Goal: Transaction & Acquisition: Purchase product/service

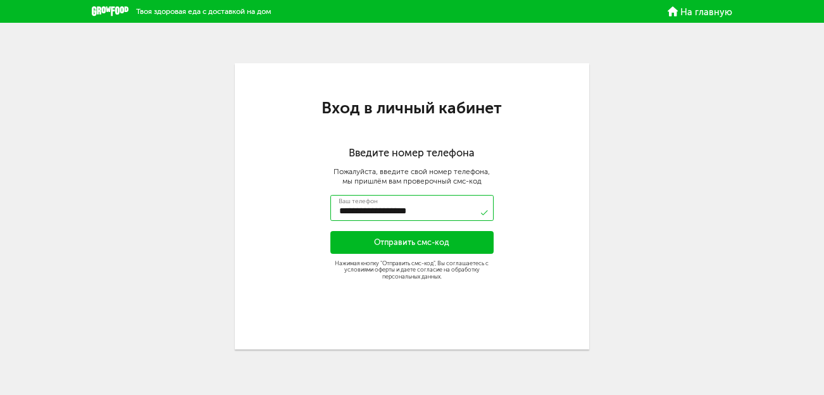
type input "**********"
click at [368, 241] on button "Отправить смс-код" at bounding box center [412, 242] width 164 height 23
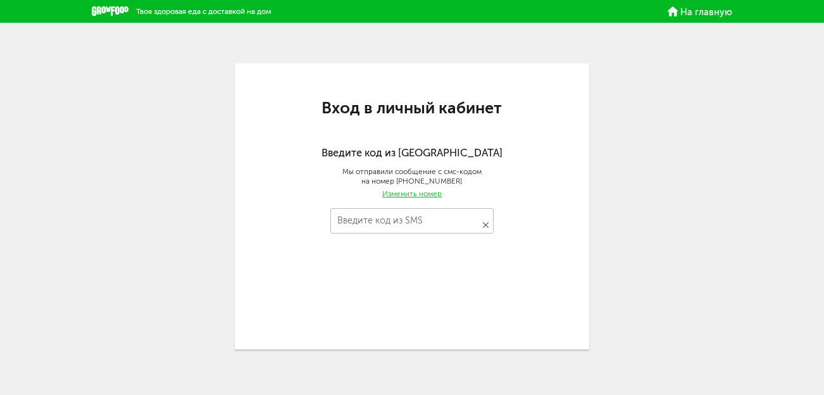
type input "****"
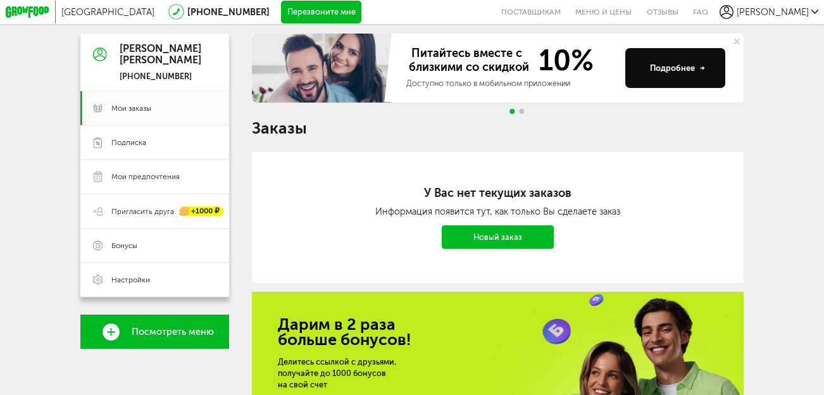
scroll to position [296, 0]
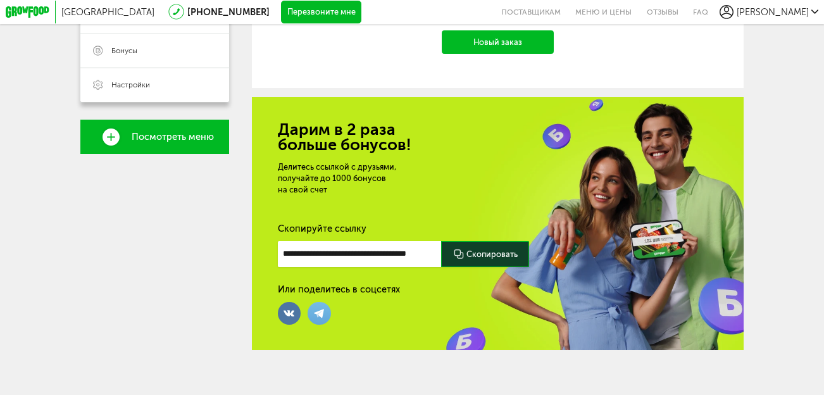
click at [781, 137] on div "[GEOGRAPHIC_DATA] [PHONE_NUMBER] Перезвоните мне поставщикам Меню и цены Отзывы…" at bounding box center [412, 50] width 824 height 692
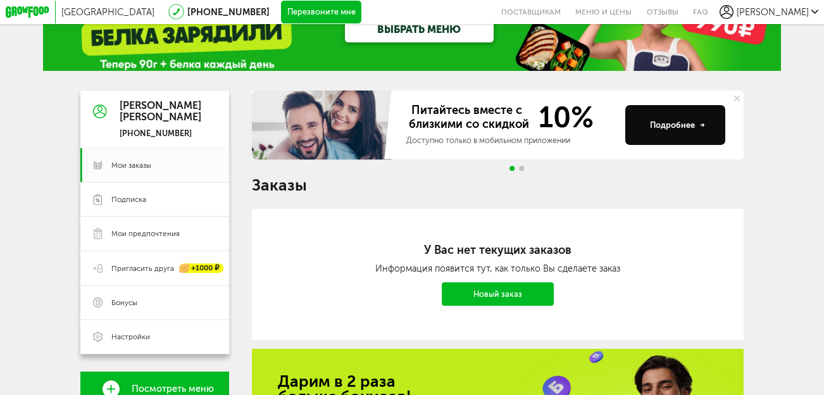
scroll to position [0, 0]
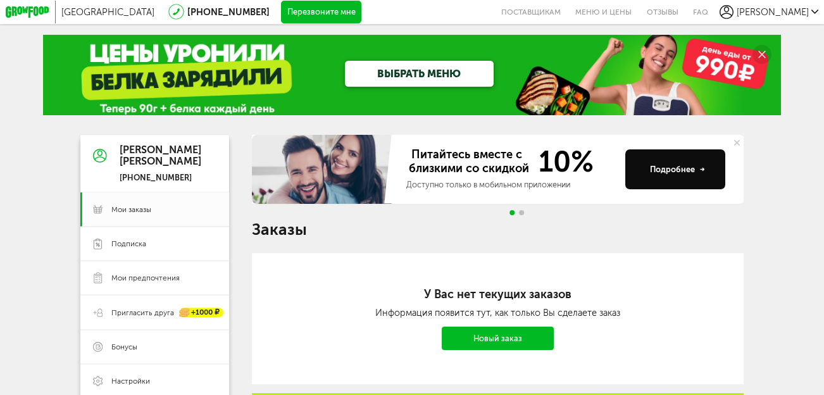
click at [466, 346] on link "Новый заказ" at bounding box center [498, 338] width 112 height 23
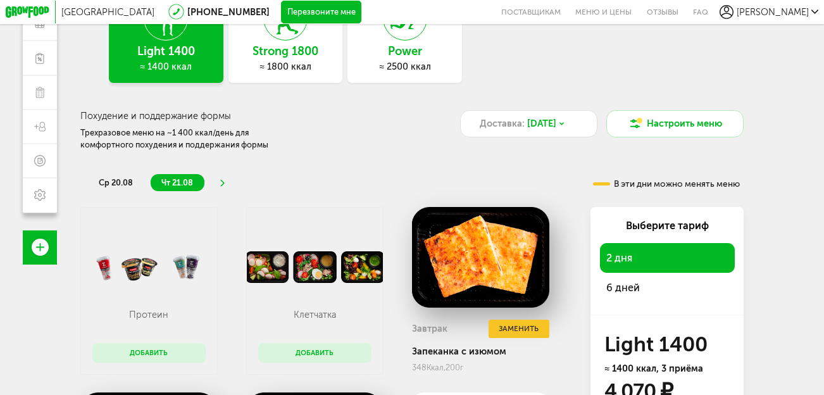
scroll to position [104, 0]
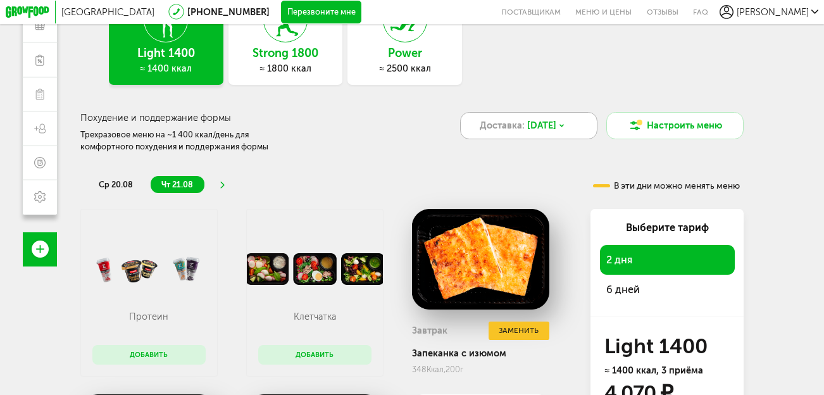
click at [531, 129] on span "[DATE]" at bounding box center [541, 126] width 29 height 14
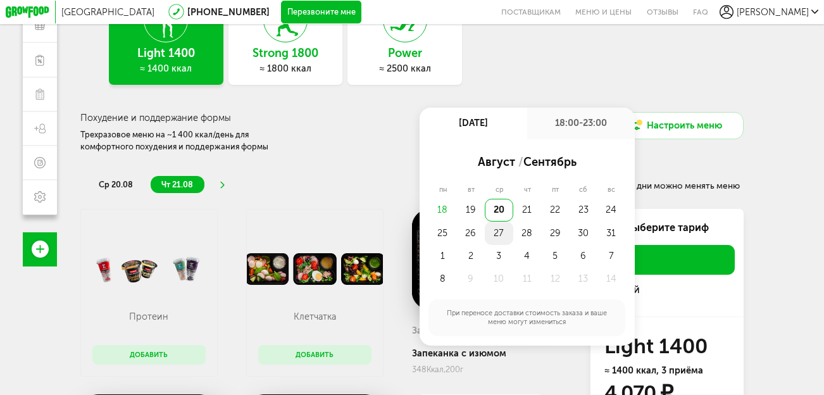
click at [499, 237] on div "27" at bounding box center [499, 233] width 28 height 23
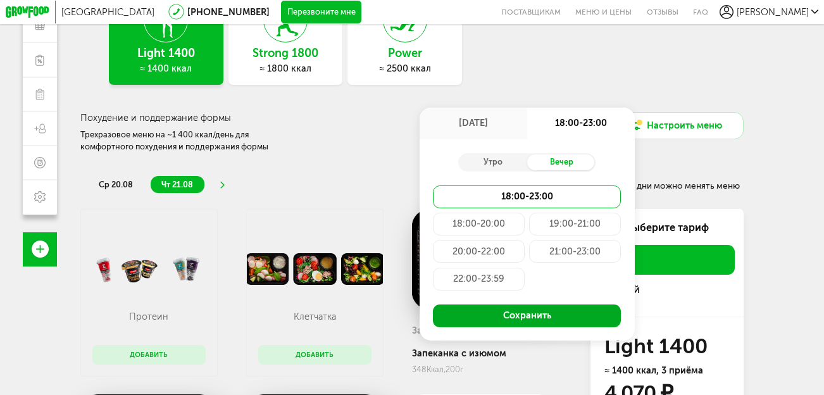
click at [506, 306] on button "Сохранить" at bounding box center [527, 315] width 188 height 23
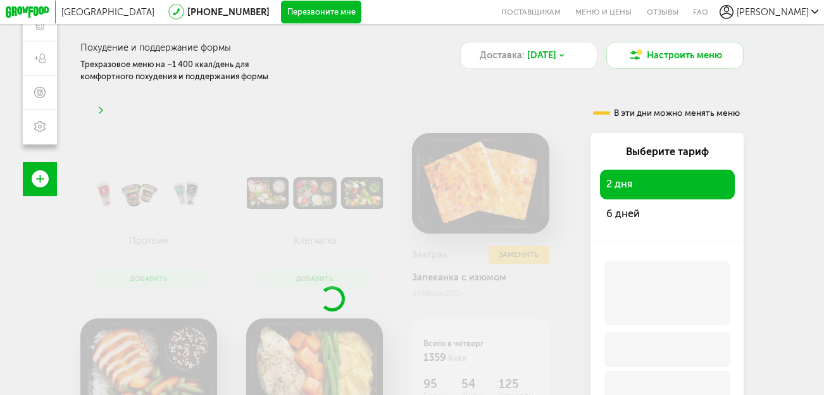
scroll to position [204, 0]
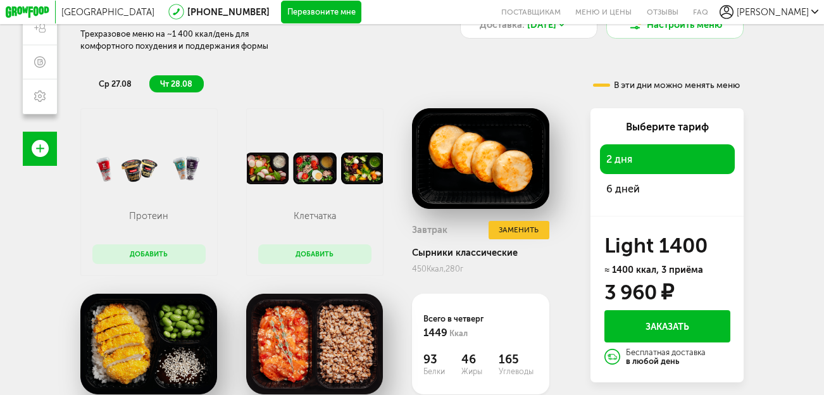
click at [649, 192] on div "6 дней" at bounding box center [667, 189] width 135 height 30
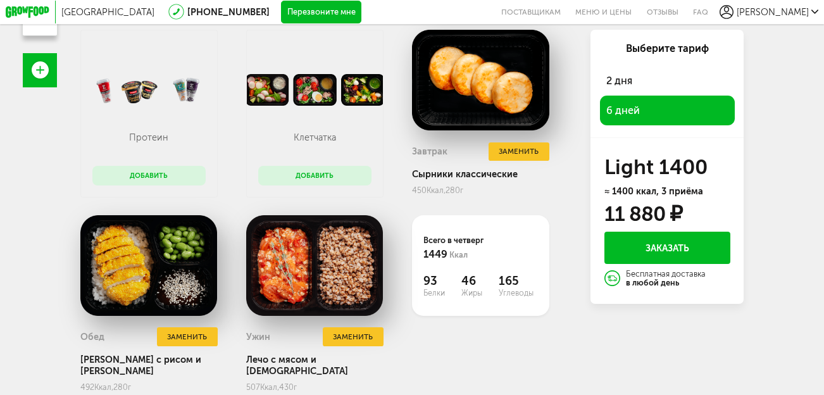
scroll to position [41, 0]
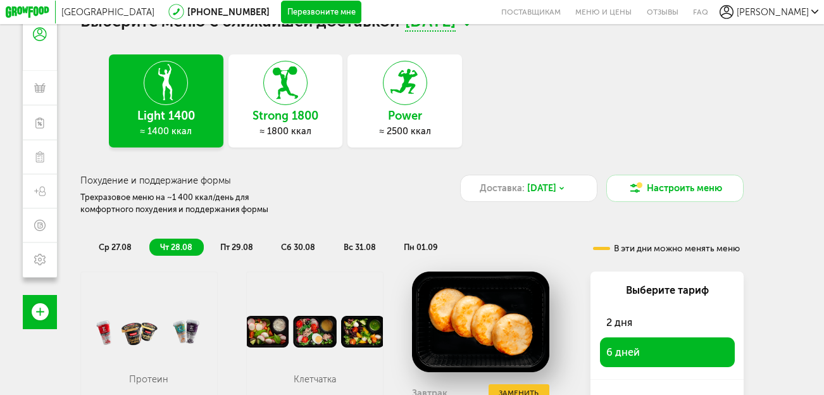
click at [113, 15] on span "[GEOGRAPHIC_DATA]" at bounding box center [107, 11] width 93 height 11
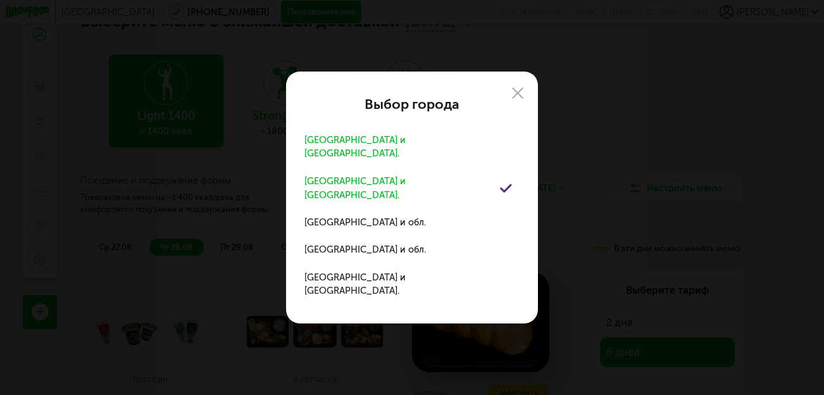
click at [334, 161] on div "[GEOGRAPHIC_DATA] и [GEOGRAPHIC_DATA]." at bounding box center [401, 147] width 195 height 27
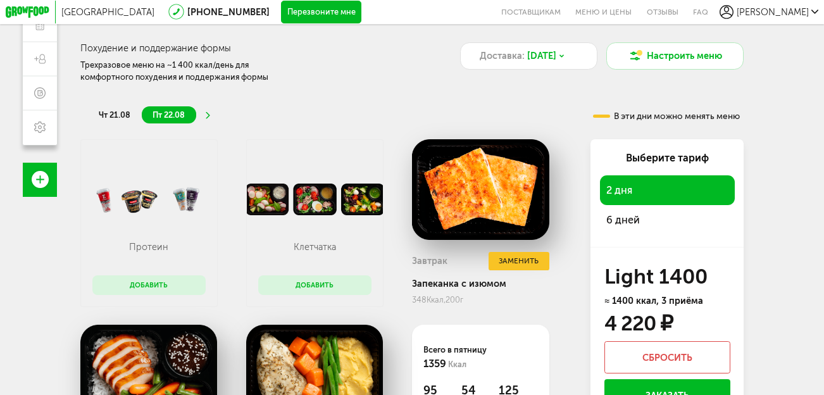
scroll to position [188, 0]
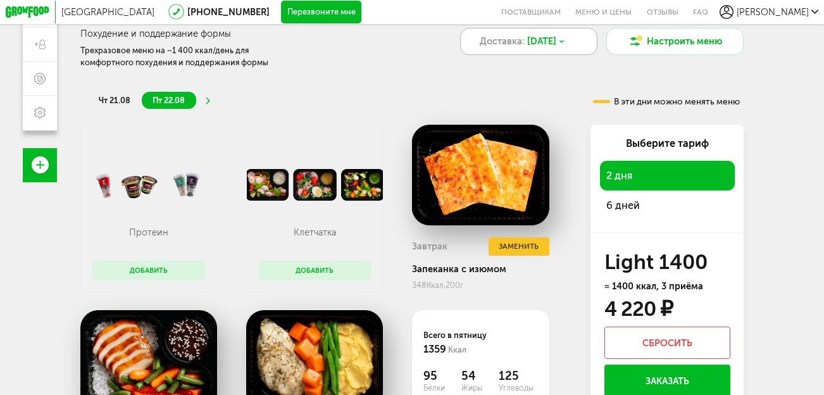
click at [537, 42] on span "21 авг, чт" at bounding box center [541, 42] width 29 height 14
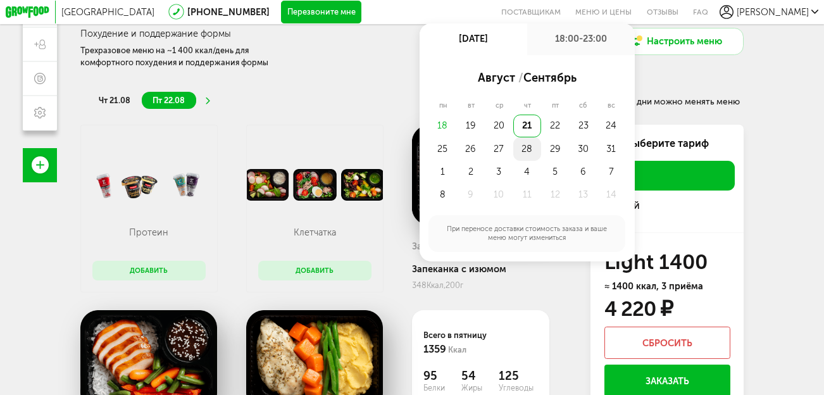
click at [534, 157] on div "28" at bounding box center [527, 148] width 28 height 23
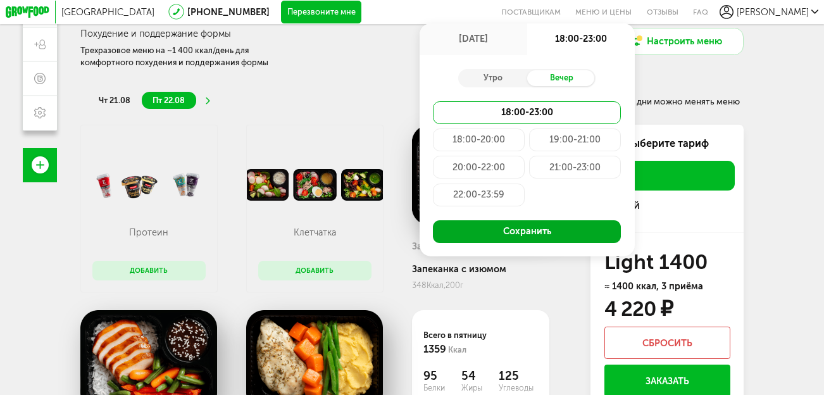
click at [529, 224] on button "Сохранить" at bounding box center [527, 231] width 188 height 23
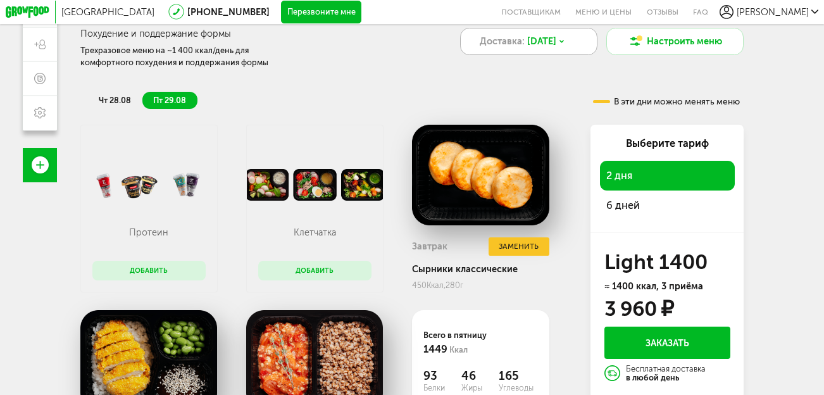
click at [556, 42] on span "28 авг, чт" at bounding box center [541, 42] width 29 height 14
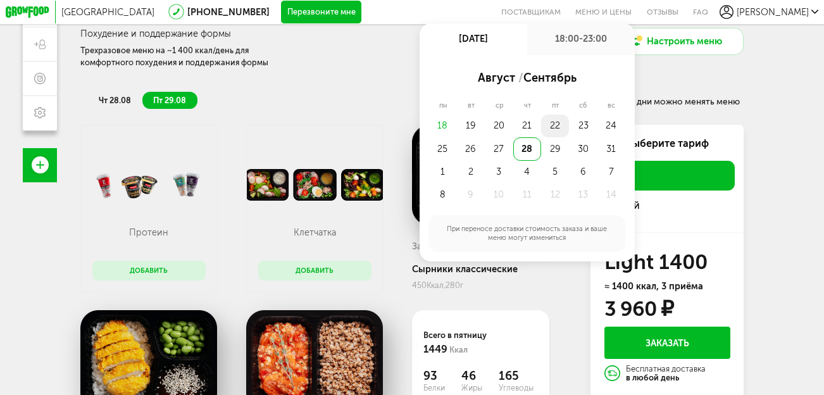
click at [550, 129] on div "22" at bounding box center [555, 126] width 28 height 23
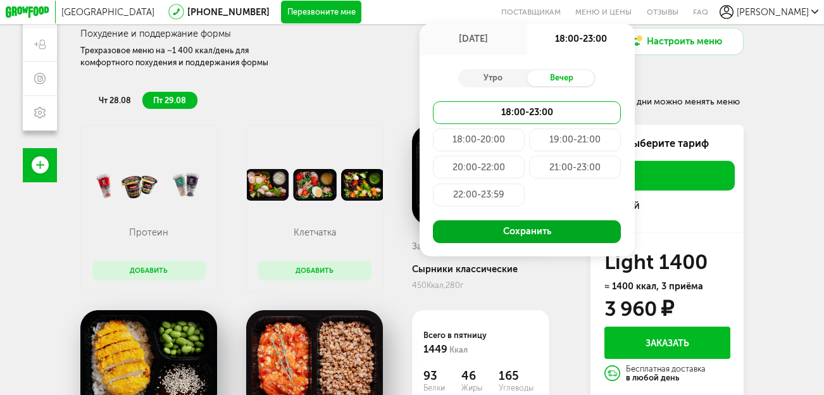
click at [532, 231] on button "Сохранить" at bounding box center [527, 231] width 188 height 23
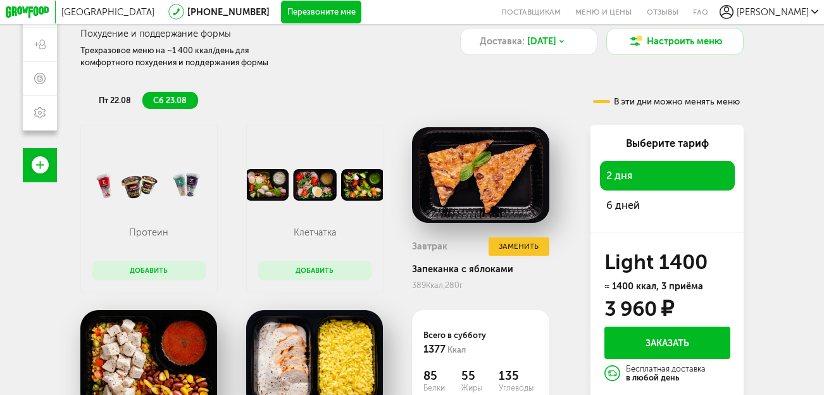
click at [625, 204] on span "6 дней" at bounding box center [623, 205] width 34 height 12
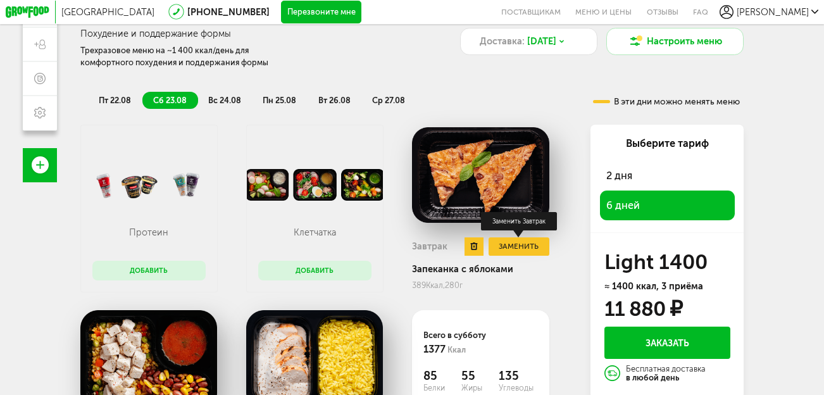
click at [529, 245] on button "Заменить" at bounding box center [519, 246] width 61 height 18
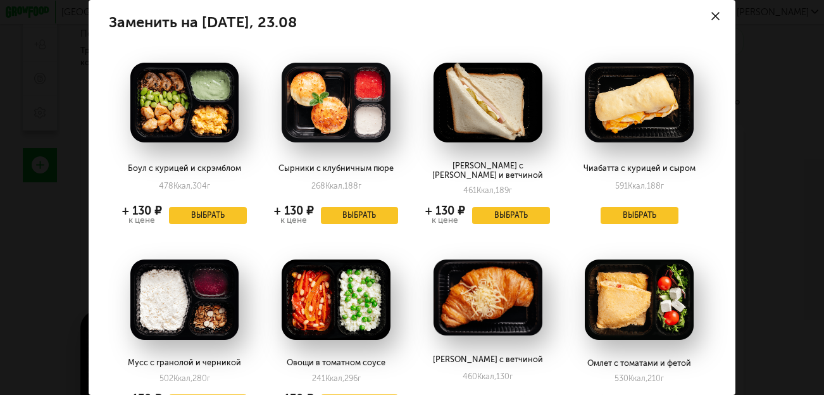
scroll to position [0, 0]
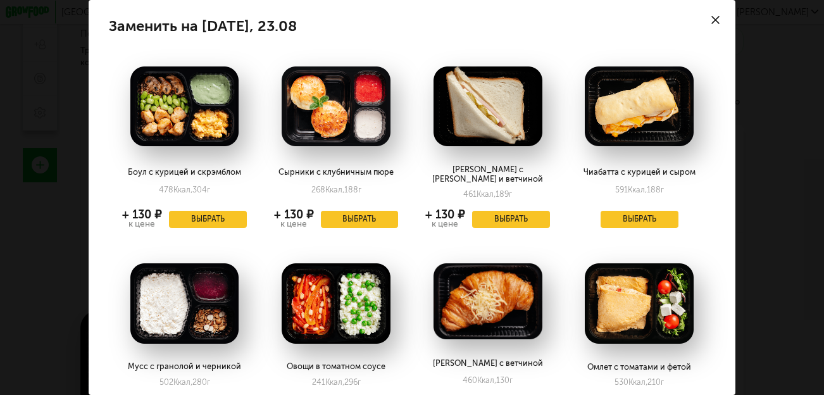
click at [785, 108] on div "Заменить на суббота, 23.08 Боул с курицей и скрэмблом 478 Ккал, 304 г + 130 ₽ к…" at bounding box center [412, 197] width 824 height 395
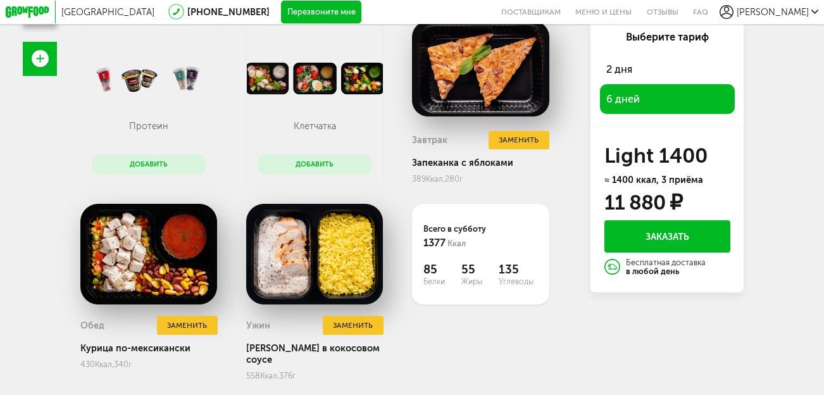
scroll to position [305, 0]
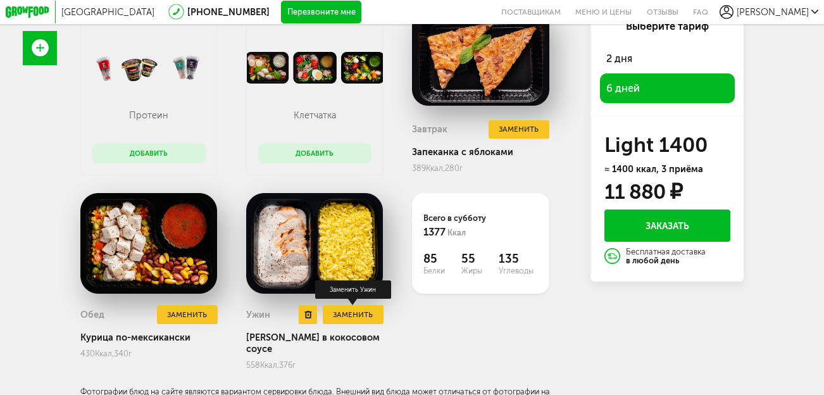
click at [366, 313] on button "Заменить" at bounding box center [353, 314] width 61 height 18
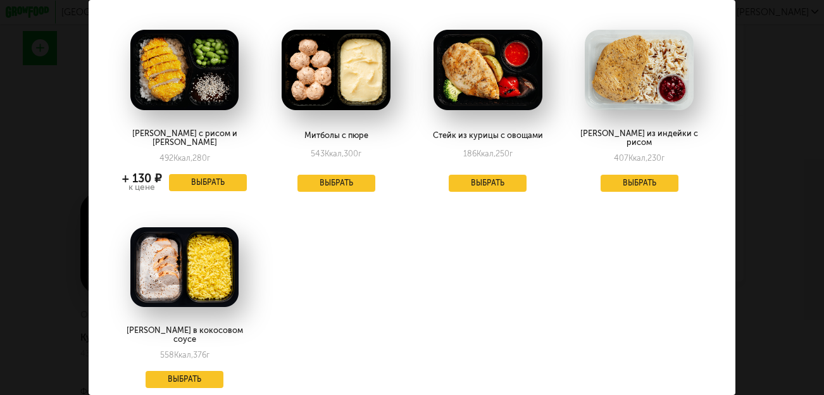
scroll to position [0, 0]
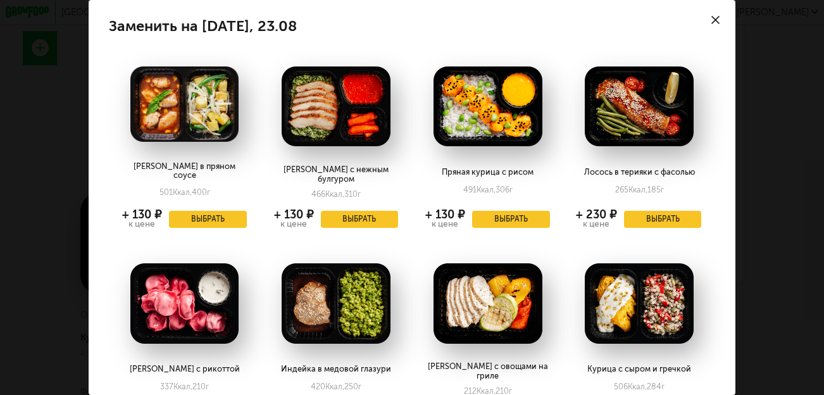
click at [782, 91] on div "Заменить на суббота, 23.08 Курица в пряном соусе 501 Ккал, 400 г + 130 ₽ к цене…" at bounding box center [412, 197] width 824 height 395
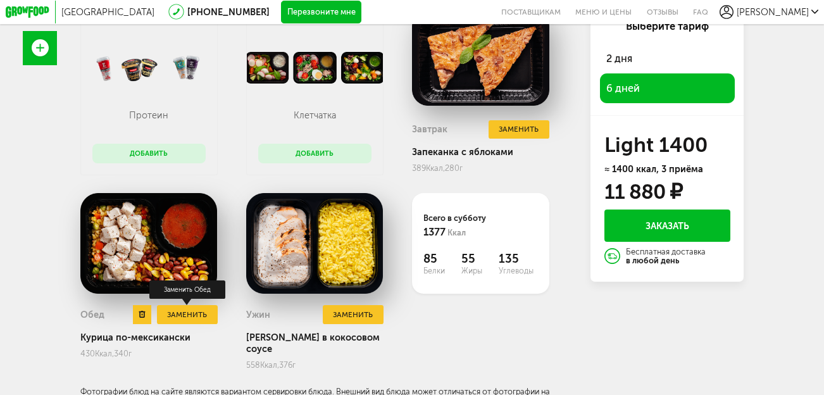
click at [204, 309] on button "Заменить" at bounding box center [187, 314] width 61 height 18
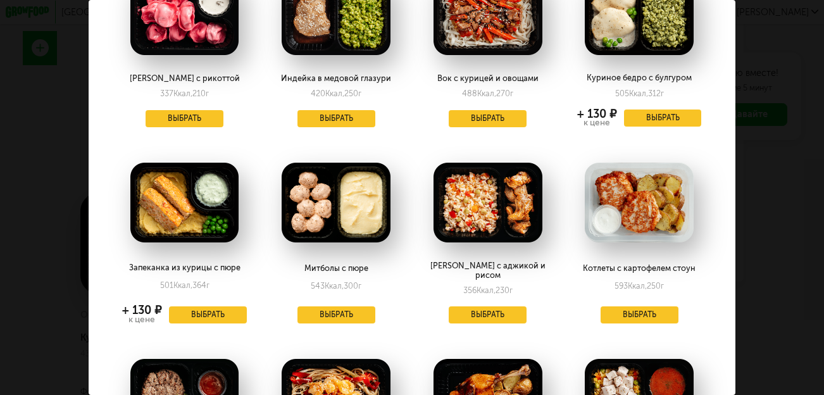
scroll to position [434, 0]
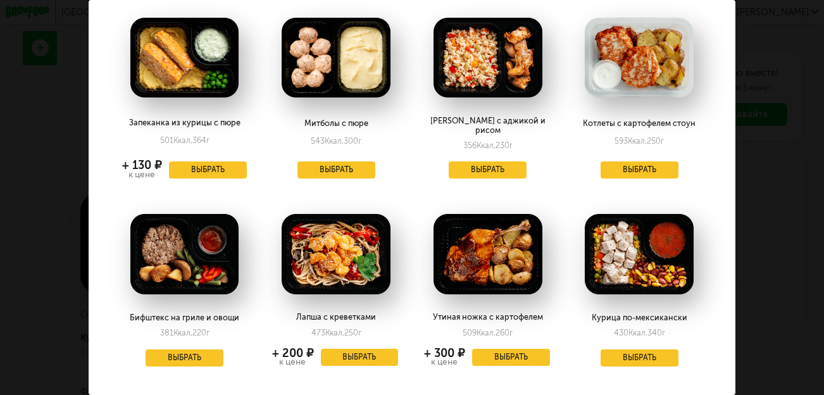
click at [801, 118] on div "Заменить на суббота, 23.08 Курица и птитим с овощами 493 Ккал, 282 г + 130 ₽ к …" at bounding box center [412, 197] width 824 height 395
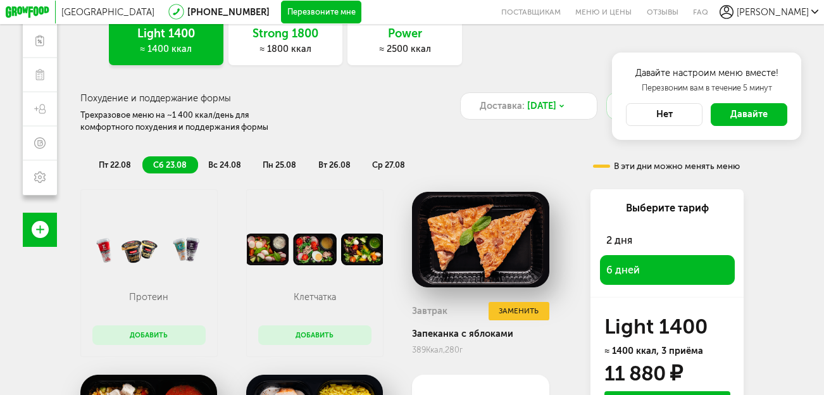
scroll to position [101, 0]
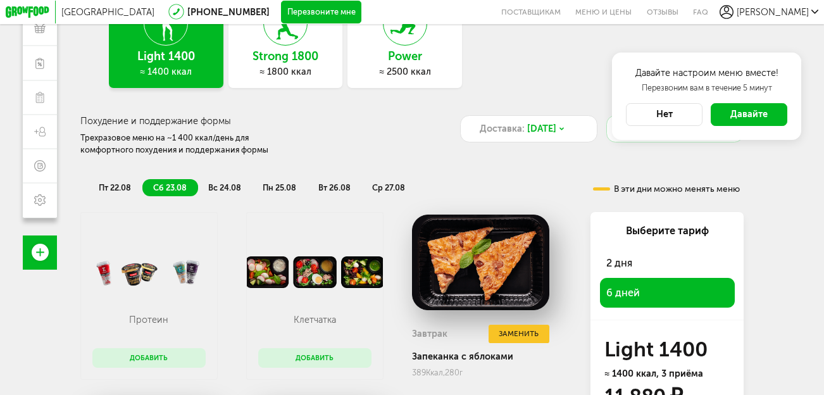
click at [224, 185] on span "вс 24.08" at bounding box center [224, 187] width 33 height 9
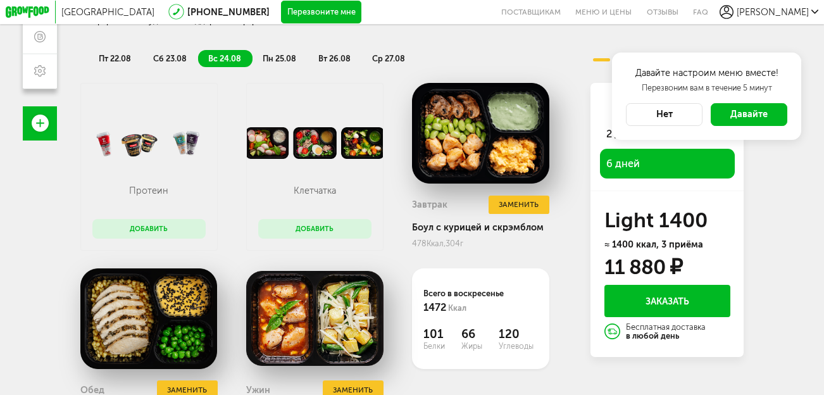
scroll to position [258, 0]
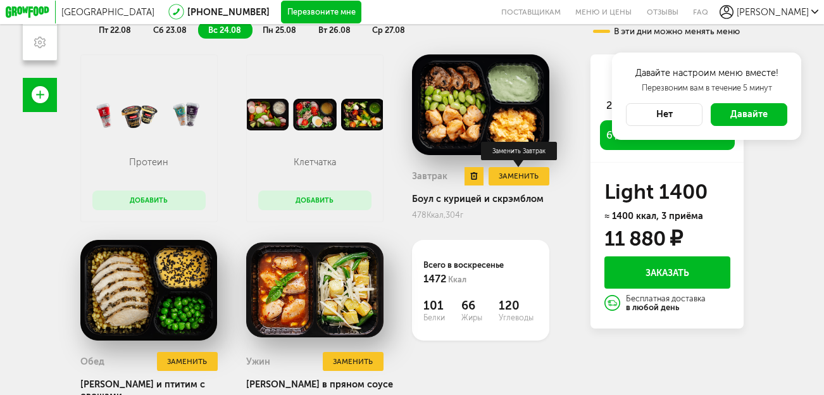
click at [513, 173] on button "Заменить" at bounding box center [519, 176] width 61 height 18
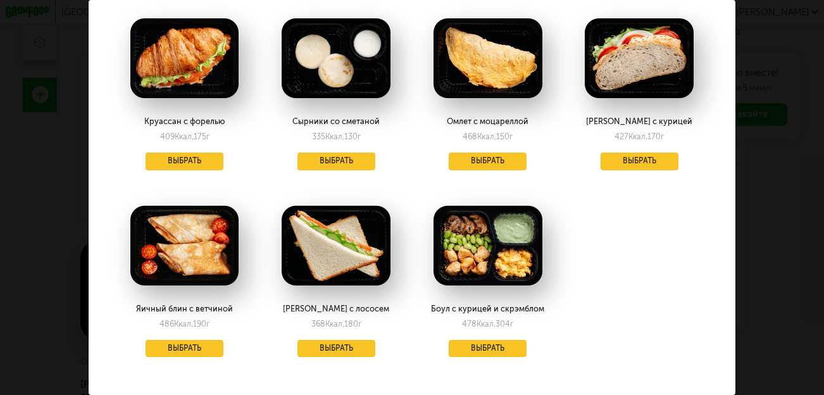
scroll to position [620, 0]
click at [774, 157] on div "Заменить на воскресенье, 24.08 Сырники с клубничным пюре 268 Ккал, 188 г + 130 …" at bounding box center [412, 197] width 824 height 395
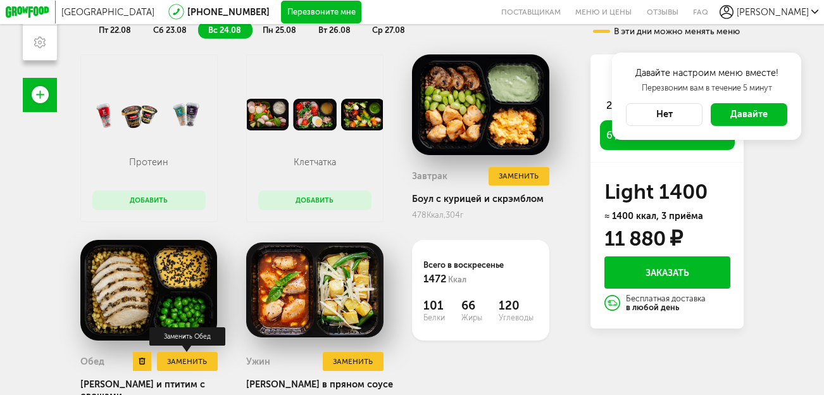
click at [205, 358] on button "Заменить" at bounding box center [187, 361] width 61 height 18
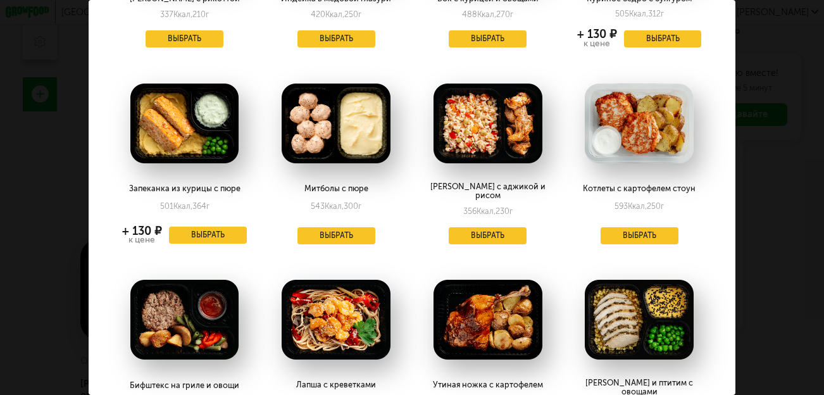
scroll to position [434, 0]
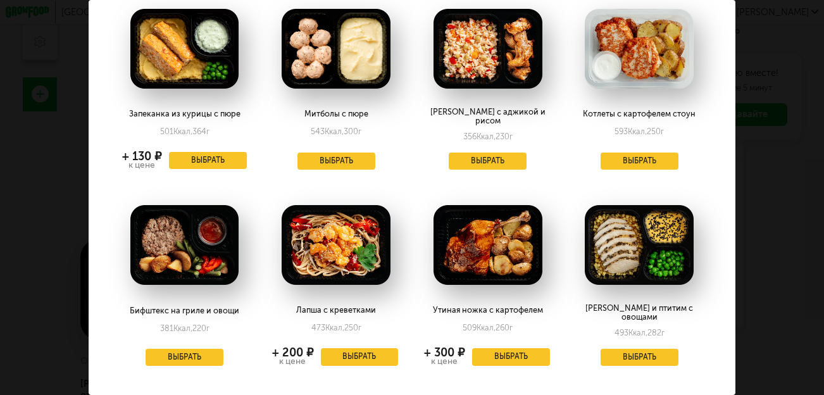
click at [762, 149] on div "Заменить на воскресенье, 24.08 Курица по-мексикански 430 Ккал, 340 г + 130 ₽ к …" at bounding box center [412, 197] width 824 height 395
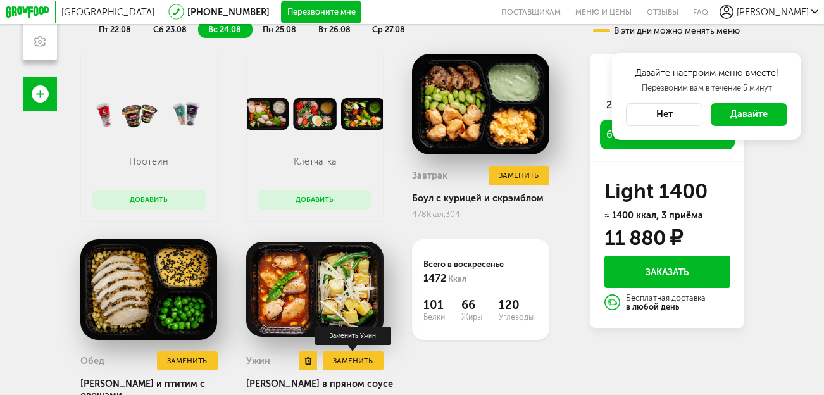
click at [353, 361] on button "Заменить" at bounding box center [353, 360] width 61 height 18
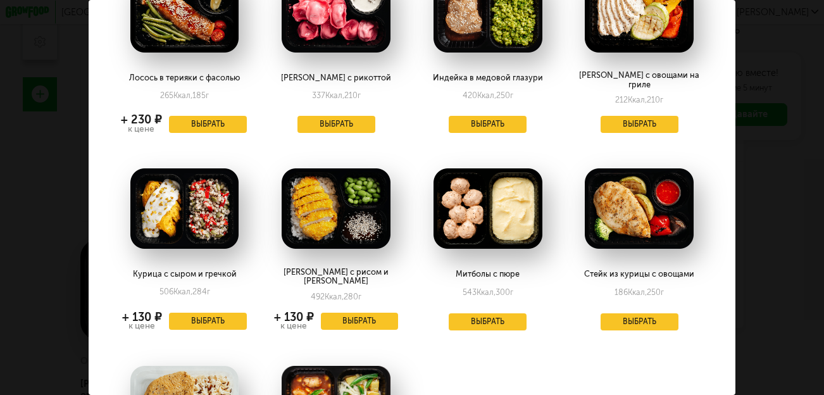
scroll to position [433, 0]
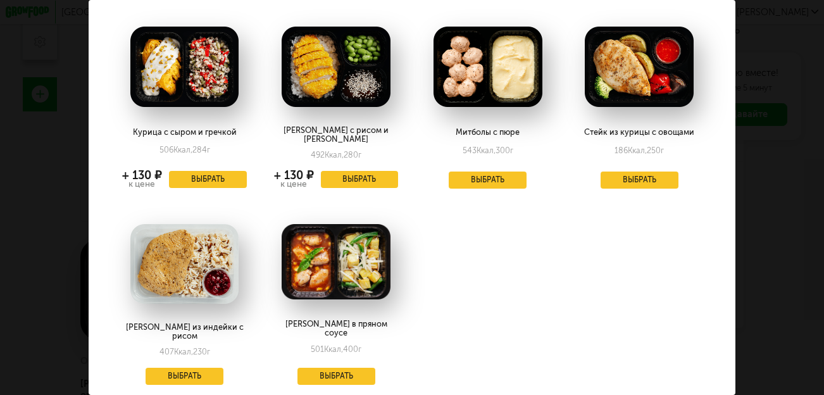
click at [786, 162] on div "Заменить на воскресенье, 24.08 Курица в кокосовом соусе 558 Ккал, 376 г + 130 ₽…" at bounding box center [412, 197] width 824 height 395
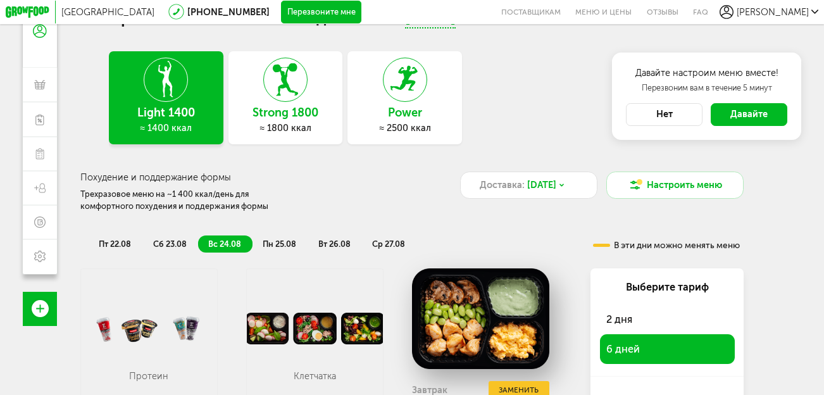
scroll to position [0, 0]
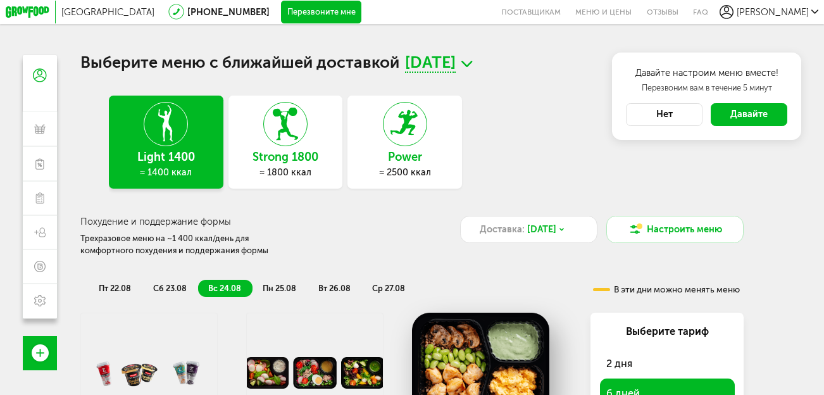
click at [401, 180] on div "Power ≈ 2500 ккал" at bounding box center [405, 142] width 115 height 93
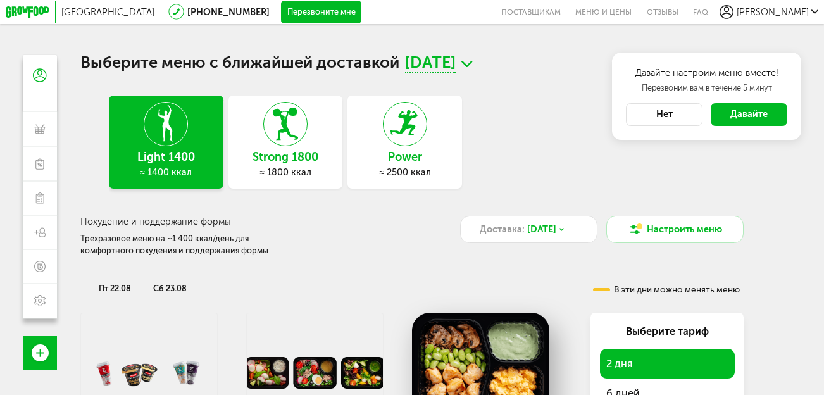
click at [401, 159] on h3 "Power" at bounding box center [405, 157] width 115 height 13
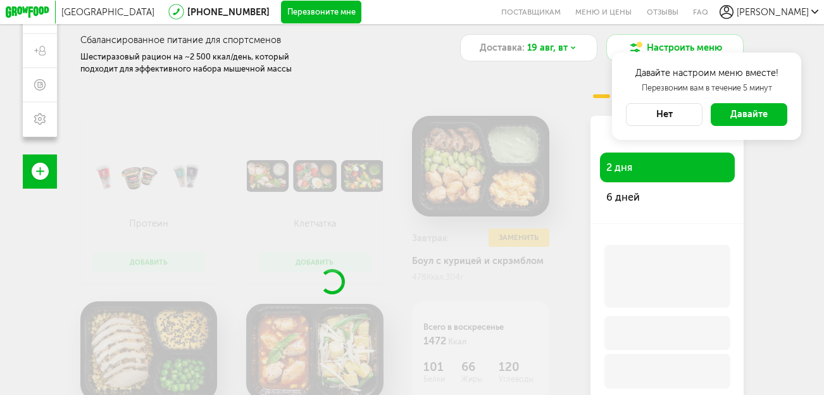
scroll to position [170, 0]
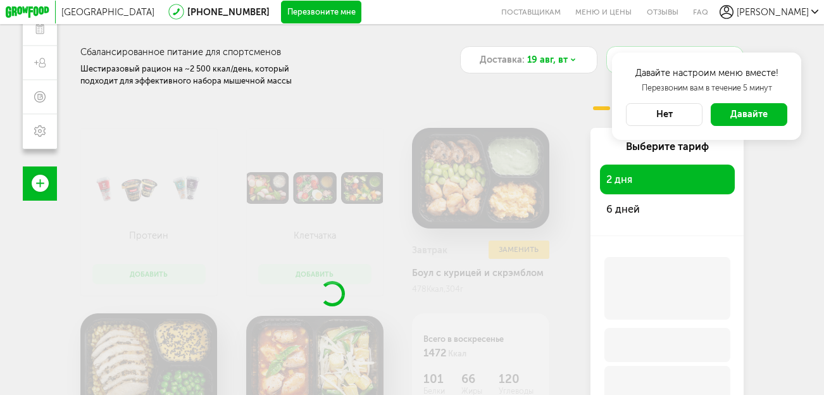
click at [609, 204] on span "6 дней" at bounding box center [623, 209] width 34 height 12
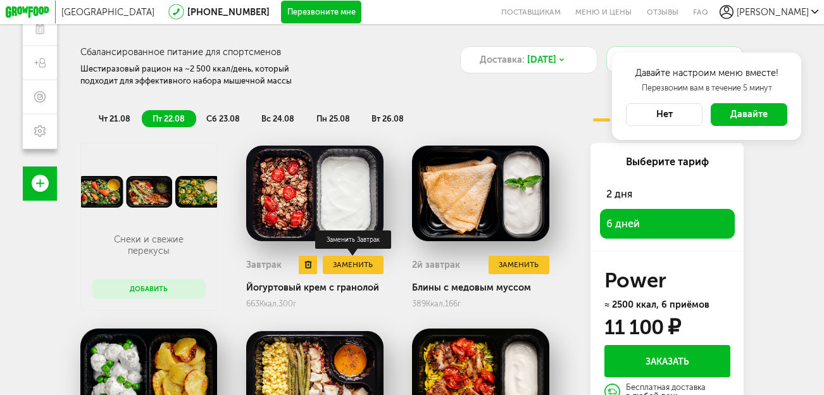
click at [361, 268] on button "Заменить" at bounding box center [353, 265] width 61 height 18
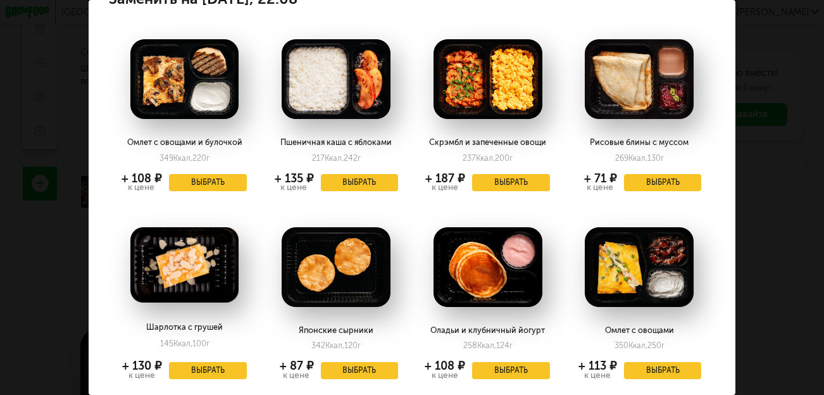
scroll to position [0, 0]
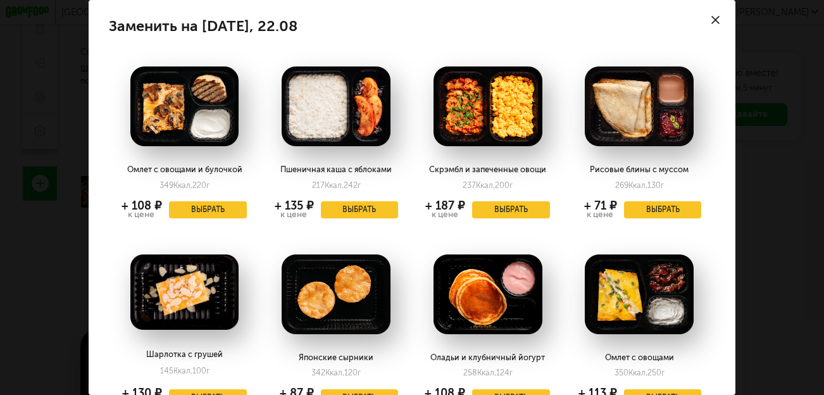
click at [778, 118] on div "Заменить на пятница, 22.08 Омлет с овощами и булочкой 349 Ккал, 220 г + 108 ₽ к…" at bounding box center [412, 197] width 824 height 395
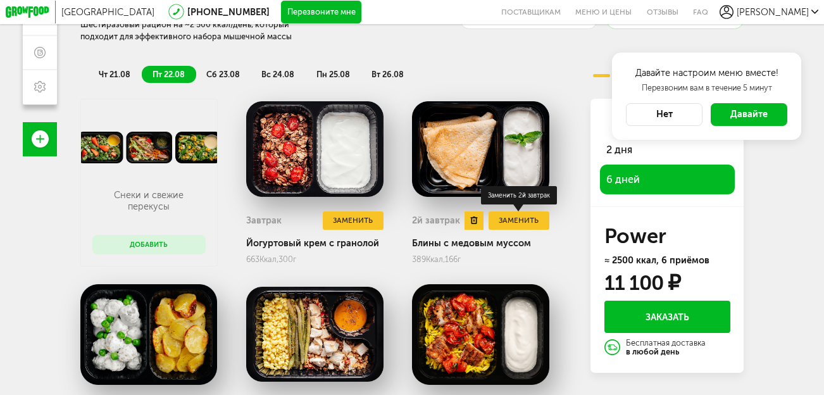
scroll to position [216, 0]
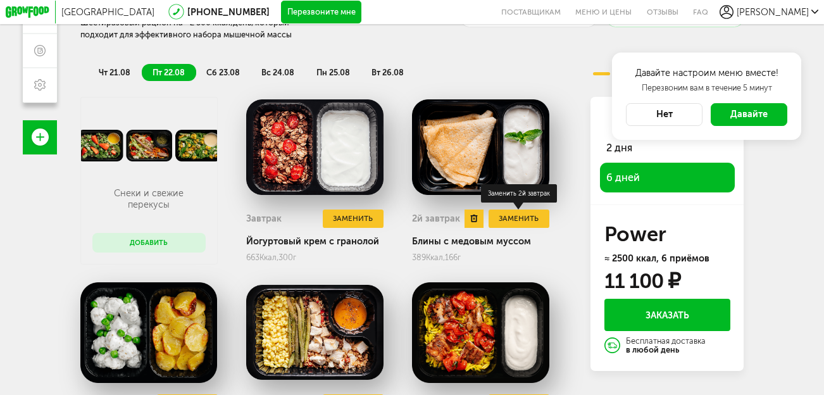
click at [533, 216] on button "Заменить" at bounding box center [519, 219] width 61 height 18
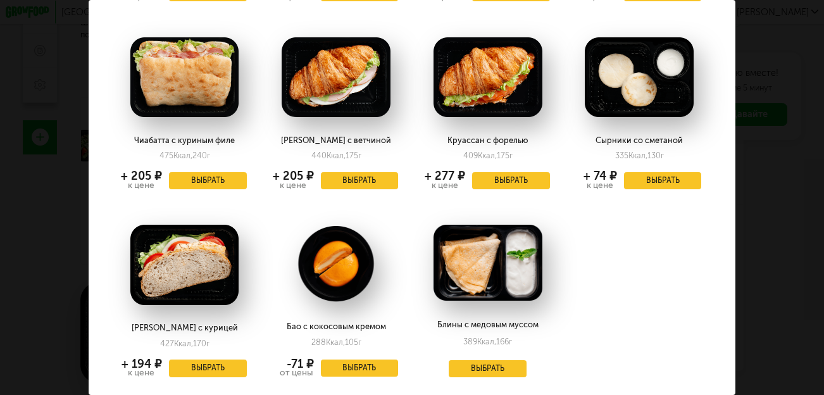
scroll to position [792, 0]
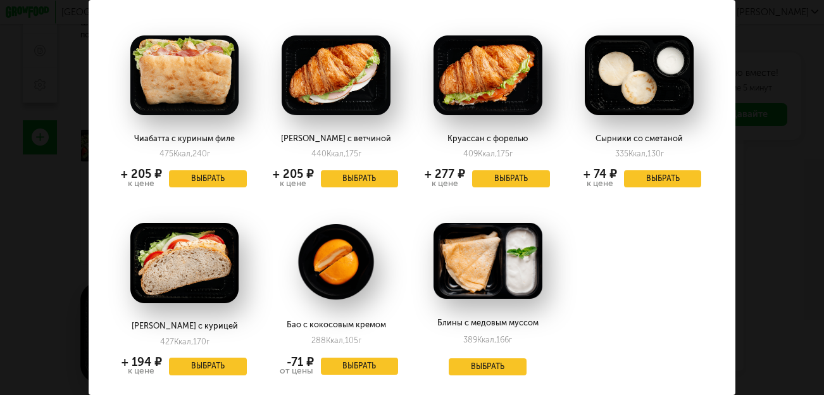
click at [784, 141] on div "Заменить на пятница, 22.08 Блины с курицей и шпинатом 435 Ккал, 222 г + 130 ₽ к…" at bounding box center [412, 197] width 824 height 395
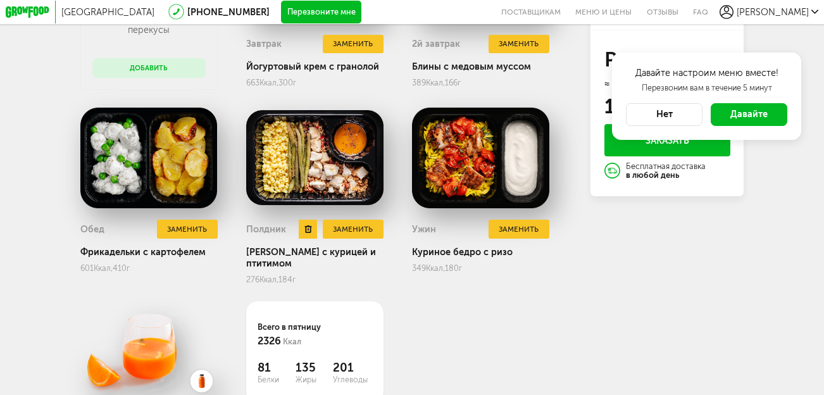
scroll to position [396, 0]
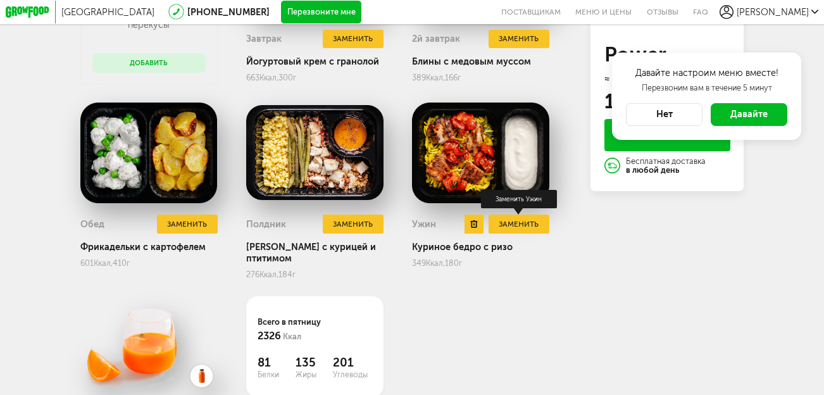
click at [517, 228] on button "Заменить" at bounding box center [519, 224] width 61 height 18
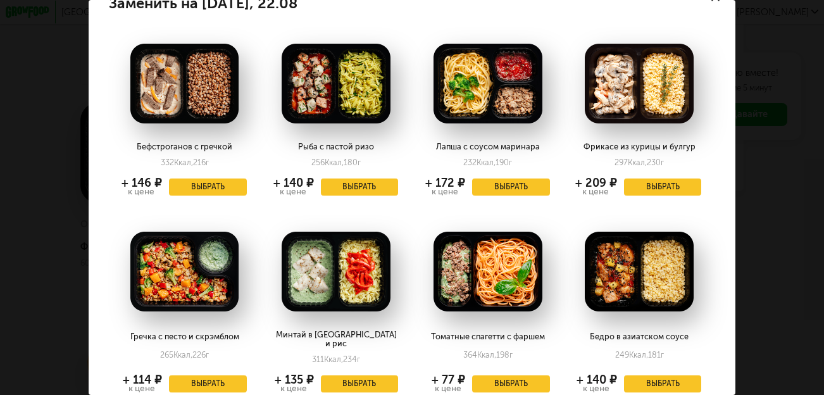
scroll to position [0, 0]
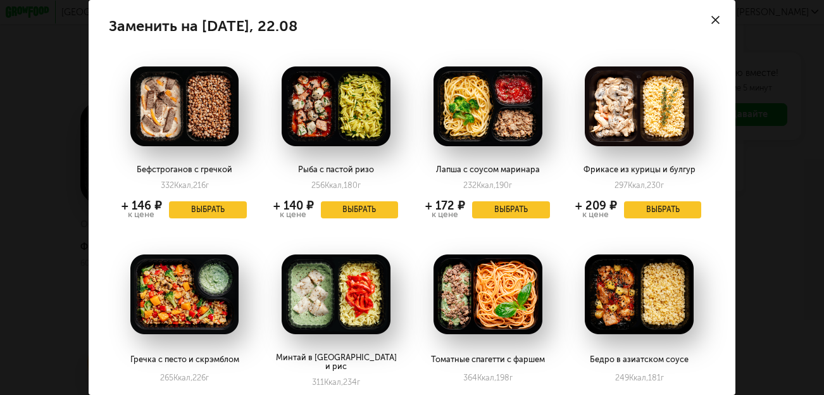
click at [790, 118] on div "Заменить на пятница, 22.08 Бефстроганов с гречкой 332 Ккал, 216 г + 146 ₽ к цен…" at bounding box center [412, 197] width 824 height 395
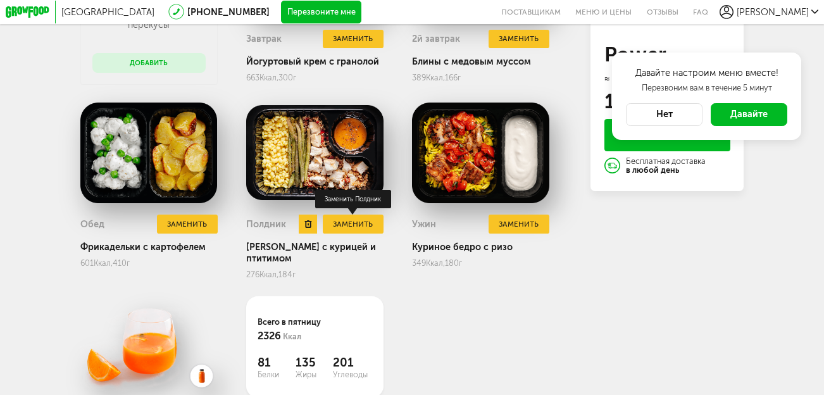
click at [355, 225] on button "Заменить" at bounding box center [353, 224] width 61 height 18
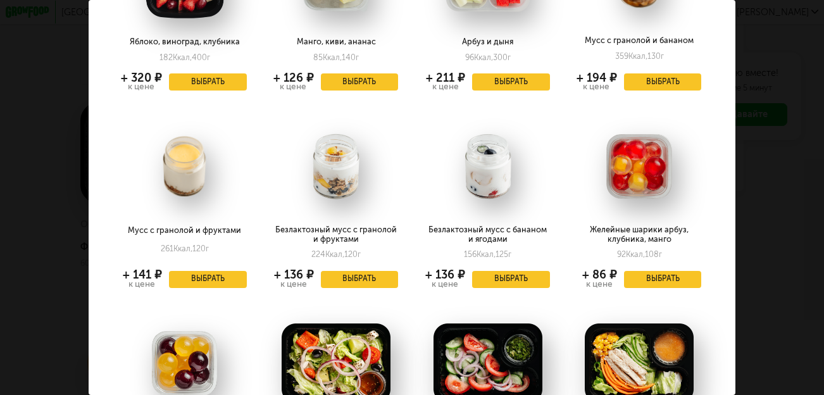
scroll to position [1084, 0]
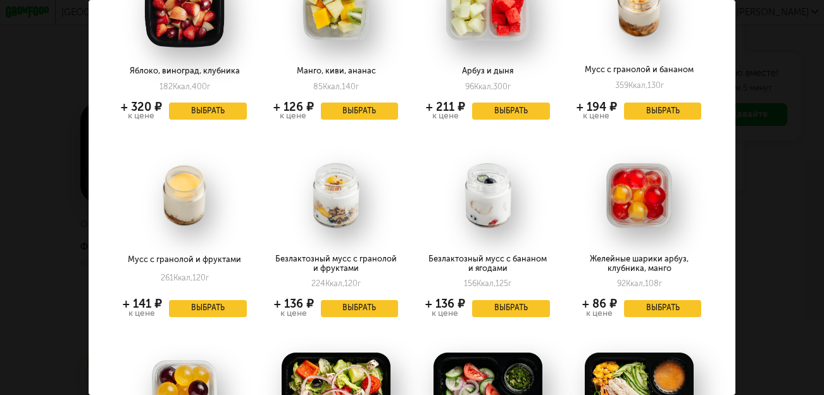
click at [811, 113] on div "Заменить на пятница, 22.08 Тарталетки с нежным парфе 294 Ккал, 130 г + 88 ₽ к ц…" at bounding box center [412, 197] width 824 height 395
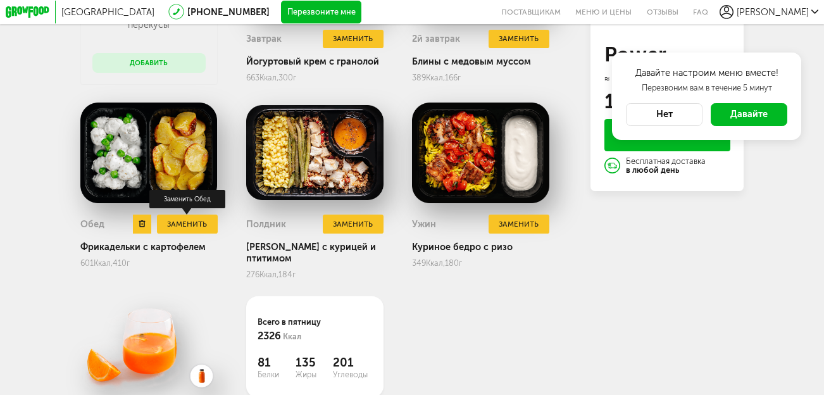
click at [197, 225] on button "Заменить" at bounding box center [187, 224] width 61 height 18
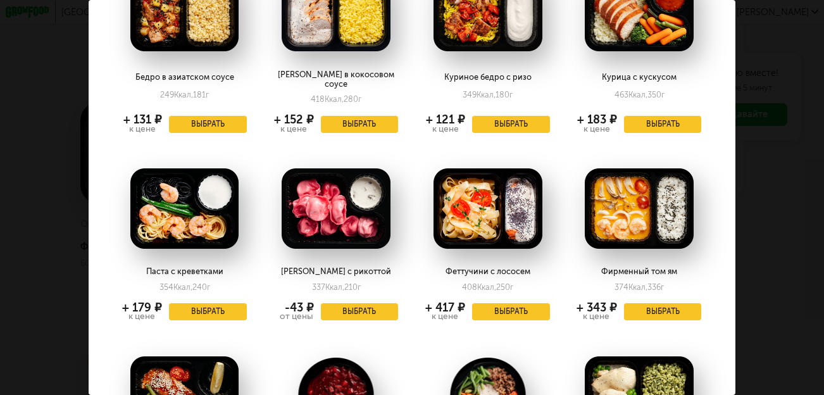
scroll to position [460, 0]
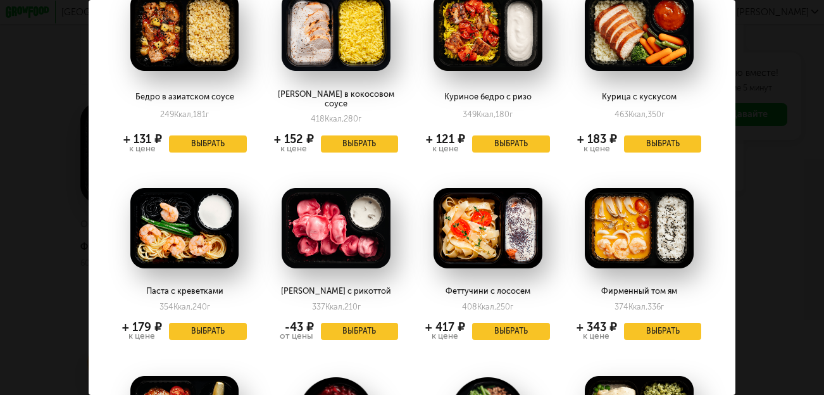
click at [769, 177] on div "Заменить на пятница, 22.08 Паста болоньезе с сыром 556 Ккал, 418 г + 121 ₽ к це…" at bounding box center [412, 197] width 824 height 395
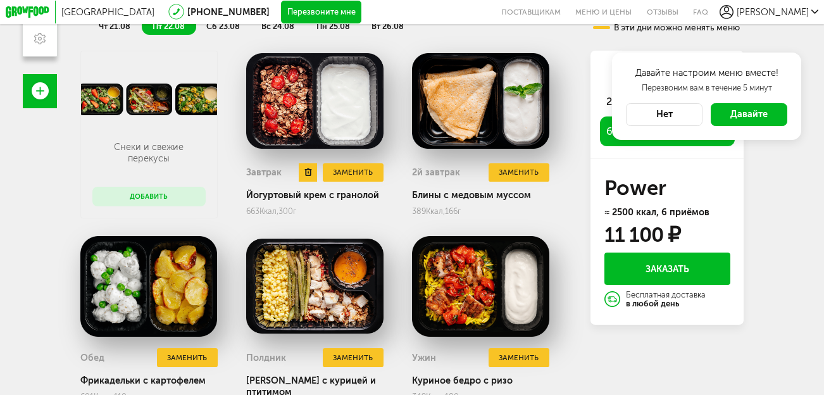
scroll to position [252, 0]
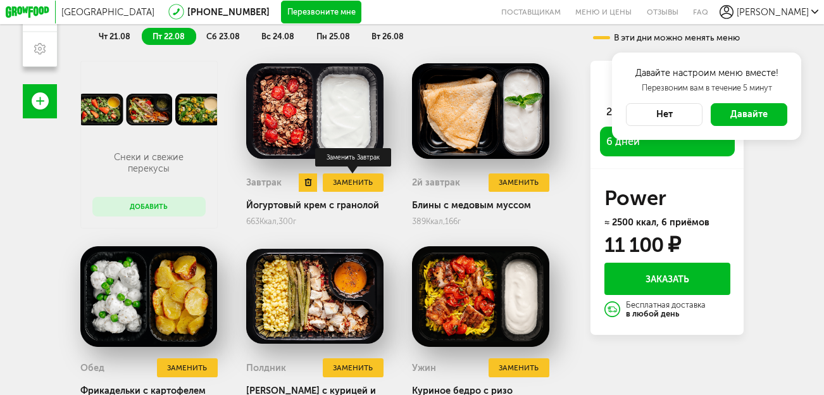
click at [354, 183] on button "Заменить" at bounding box center [353, 182] width 61 height 18
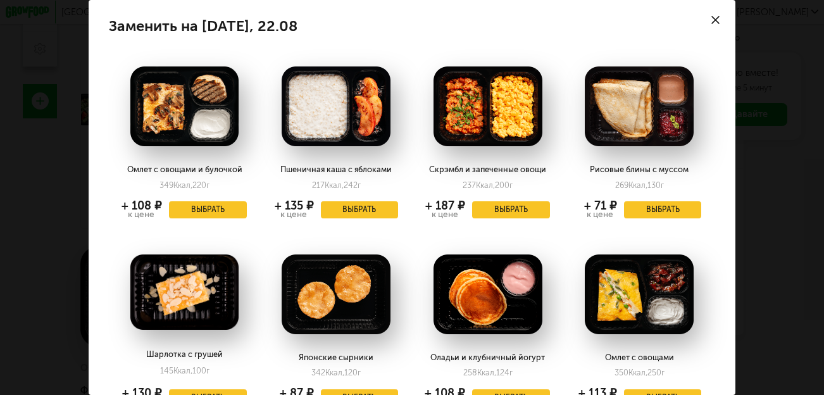
click at [773, 218] on div "Заменить на пятница, 22.08 Омлет с овощами и булочкой 349 Ккал, 220 г + 108 ₽ к…" at bounding box center [412, 197] width 824 height 395
